Goal: Check status: Check status

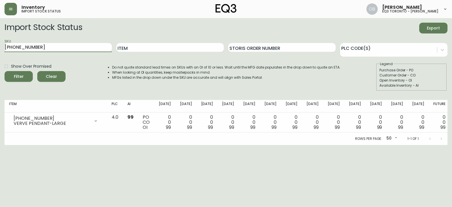
click at [48, 48] on input "[PHONE_NUMBER]" at bounding box center [58, 47] width 107 height 9
click at [50, 45] on input "[PHONE_NUMBER]" at bounding box center [58, 47] width 107 height 9
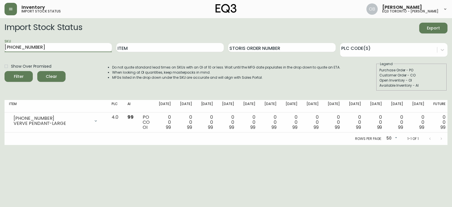
click at [50, 45] on input "[PHONE_NUMBER]" at bounding box center [58, 47] width 107 height 9
paste input "[PHONE_NUMBER]"
type input "[PHONE_NUMBER]"
click at [5, 71] on button "Filter" at bounding box center [19, 76] width 28 height 11
